Goal: Communication & Community: Answer question/provide support

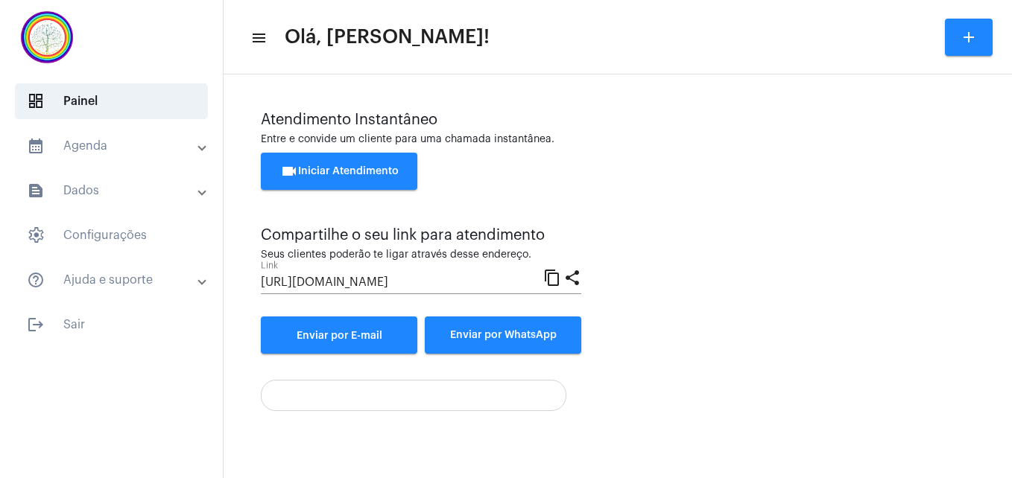
click at [345, 168] on span "videocam Iniciar Atendimento" at bounding box center [339, 171] width 118 height 10
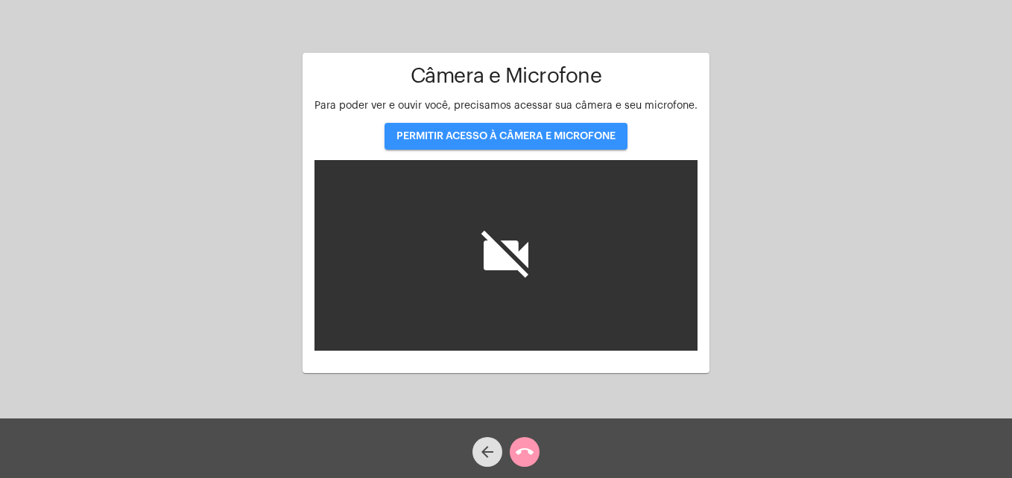
click at [492, 140] on span "PERMITIR ACESSO À CÂMERA E MICROFONE" at bounding box center [505, 136] width 219 height 10
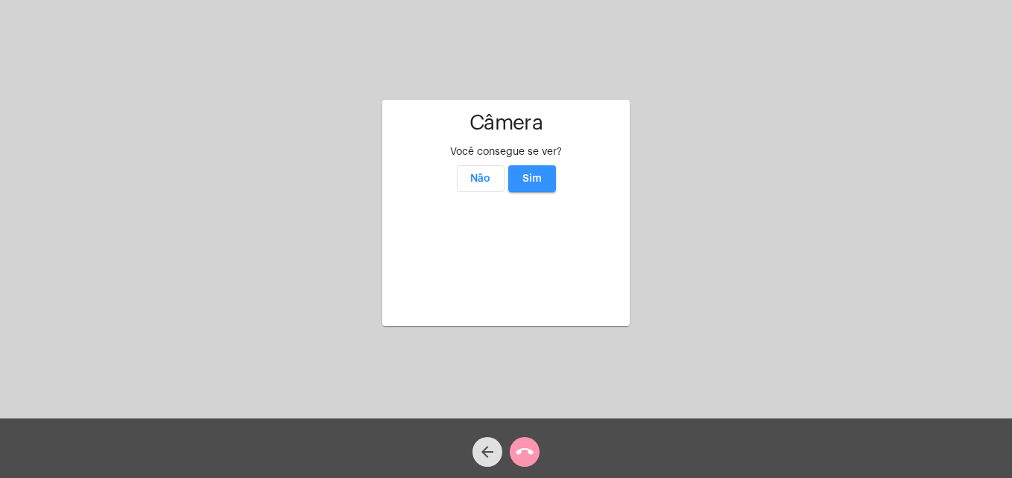
click at [543, 165] on button "Sim" at bounding box center [532, 178] width 48 height 27
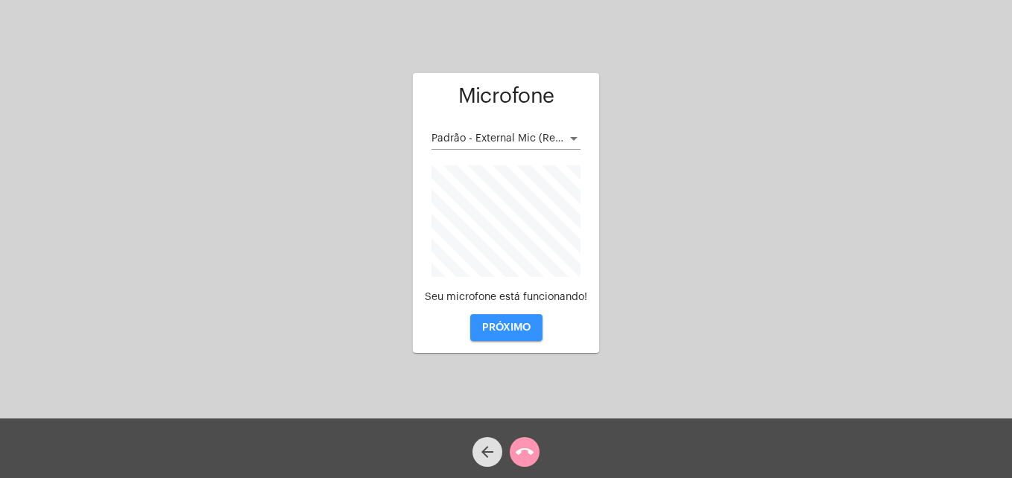
click at [502, 329] on span "PRÓXIMO" at bounding box center [506, 328] width 48 height 10
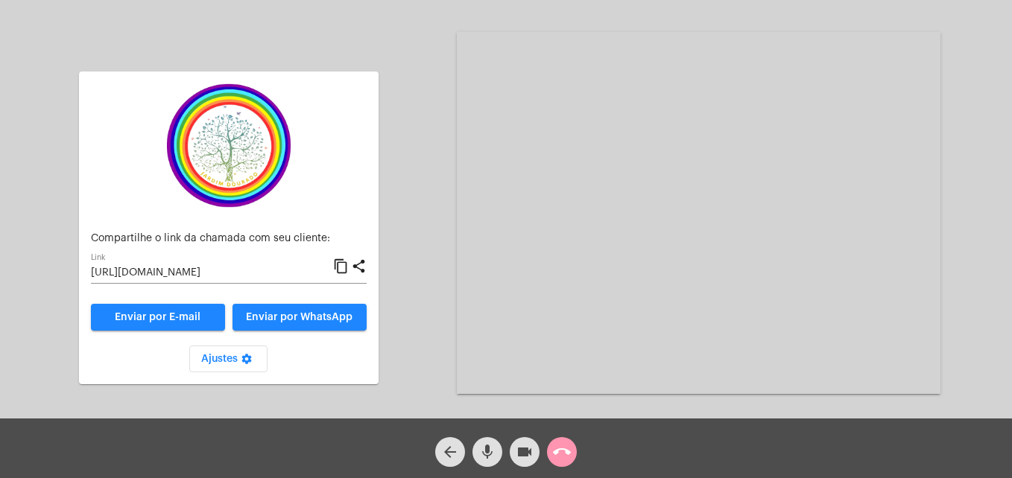
click at [345, 263] on mat-icon "content_copy" at bounding box center [341, 267] width 16 height 18
click at [527, 458] on mat-icon "videocam" at bounding box center [525, 452] width 18 height 18
click at [527, 458] on mat-icon "videocam_off" at bounding box center [525, 452] width 18 height 18
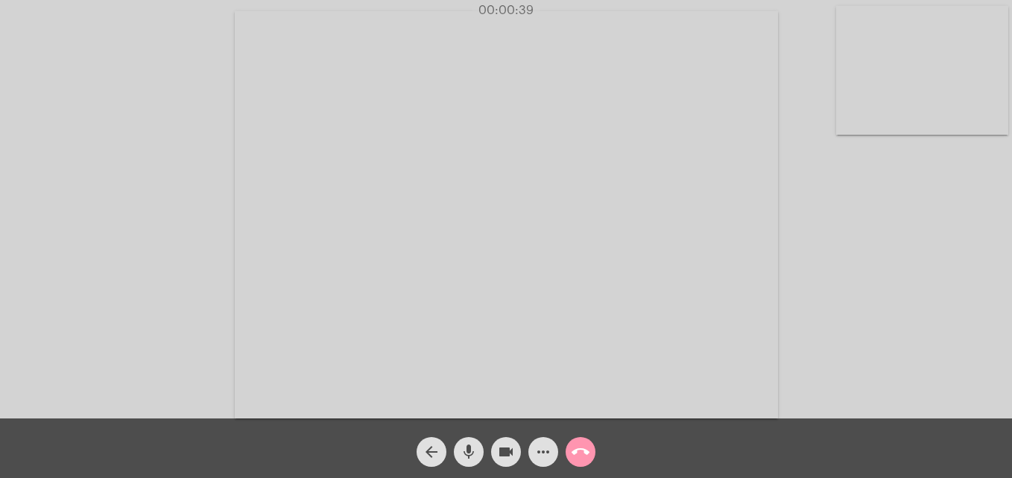
click at [850, 120] on video at bounding box center [922, 70] width 172 height 129
click at [424, 382] on video at bounding box center [641, 214] width 543 height 408
